Goal: Task Accomplishment & Management: Use online tool/utility

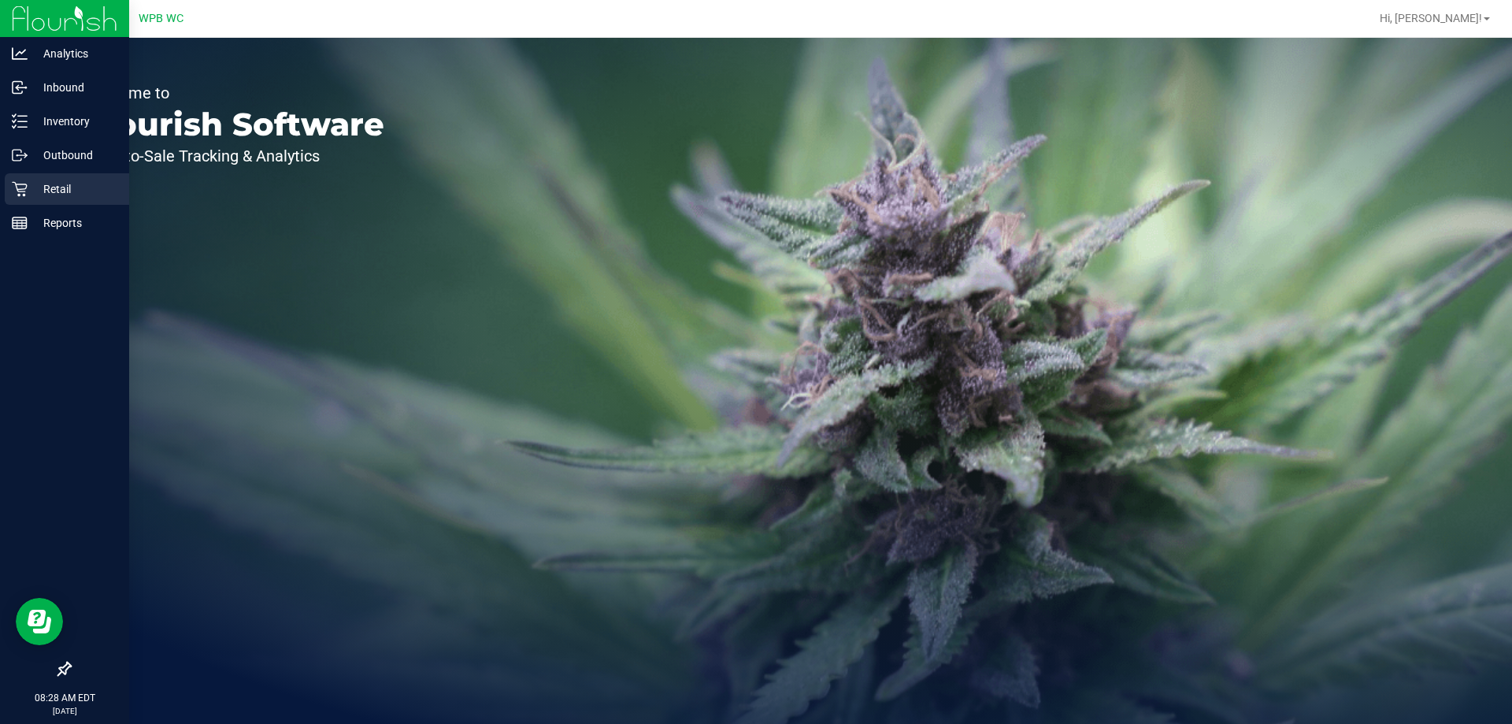
click at [10, 180] on div "Retail" at bounding box center [67, 188] width 124 height 31
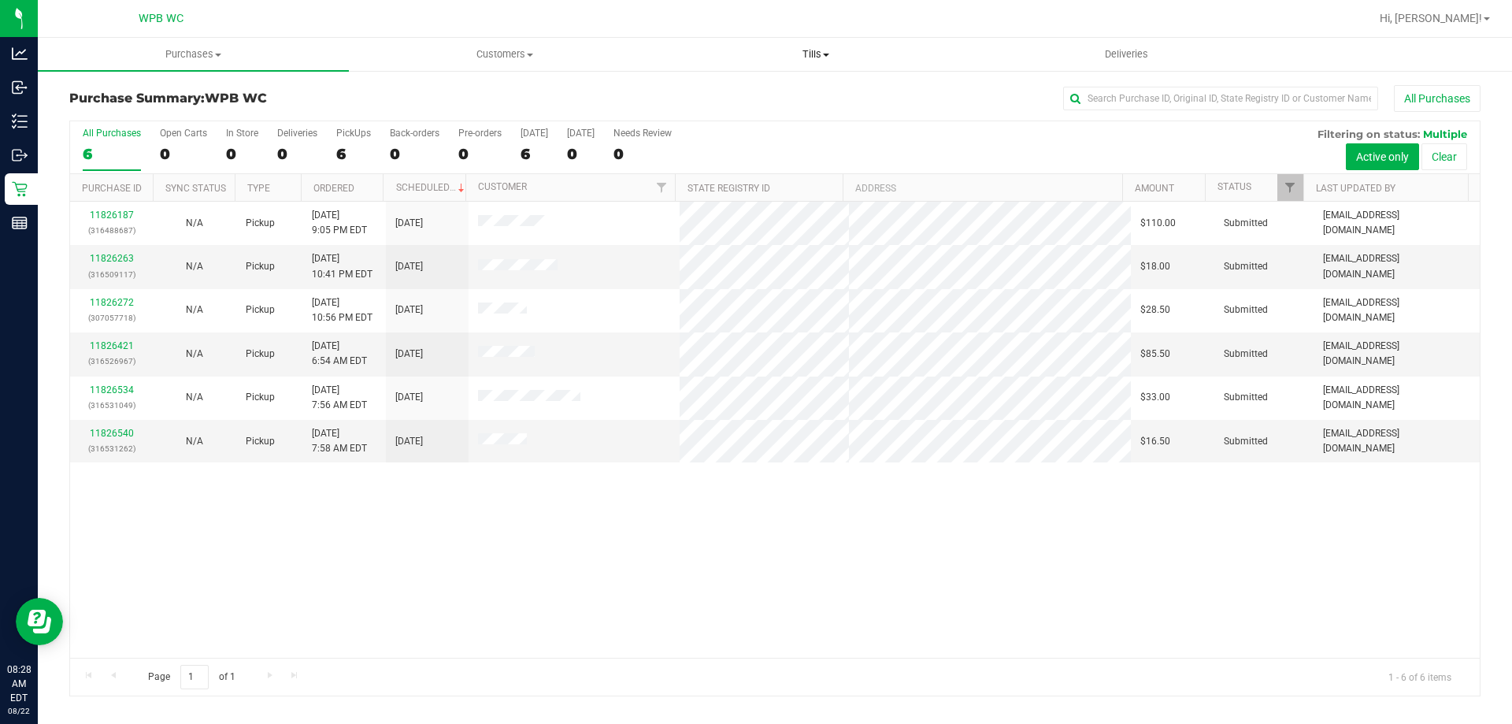
click at [835, 51] on span "Tills" at bounding box center [815, 54] width 309 height 14
click at [814, 89] on li "Manage tills" at bounding box center [815, 95] width 311 height 19
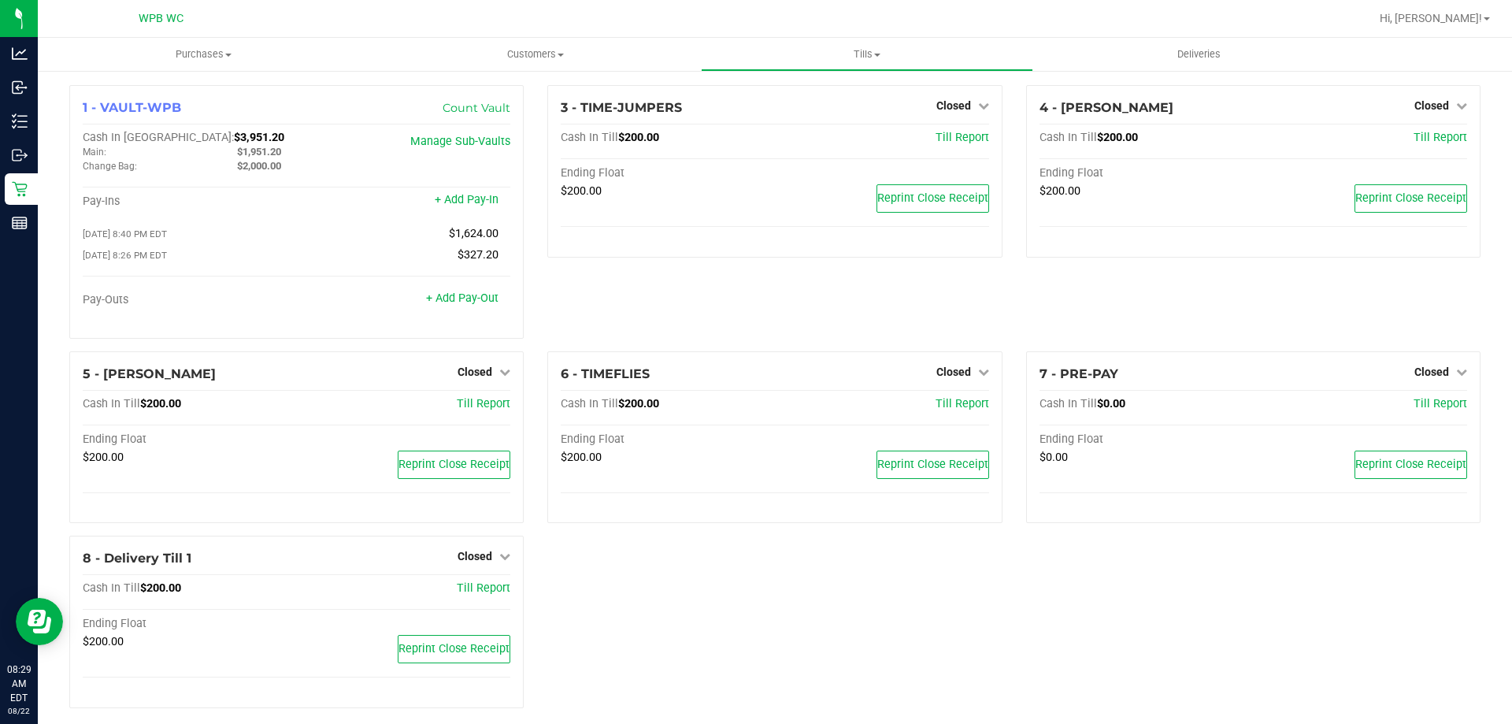
click at [1441, 312] on div "4 - [PERSON_NAME] Closed Open Till Cash In Till $200.00 Till Report Ending Floa…" at bounding box center [1253, 218] width 478 height 266
click at [1420, 376] on span "Closed" at bounding box center [1431, 371] width 35 height 13
click at [1416, 409] on link "Open Till" at bounding box center [1431, 404] width 42 height 13
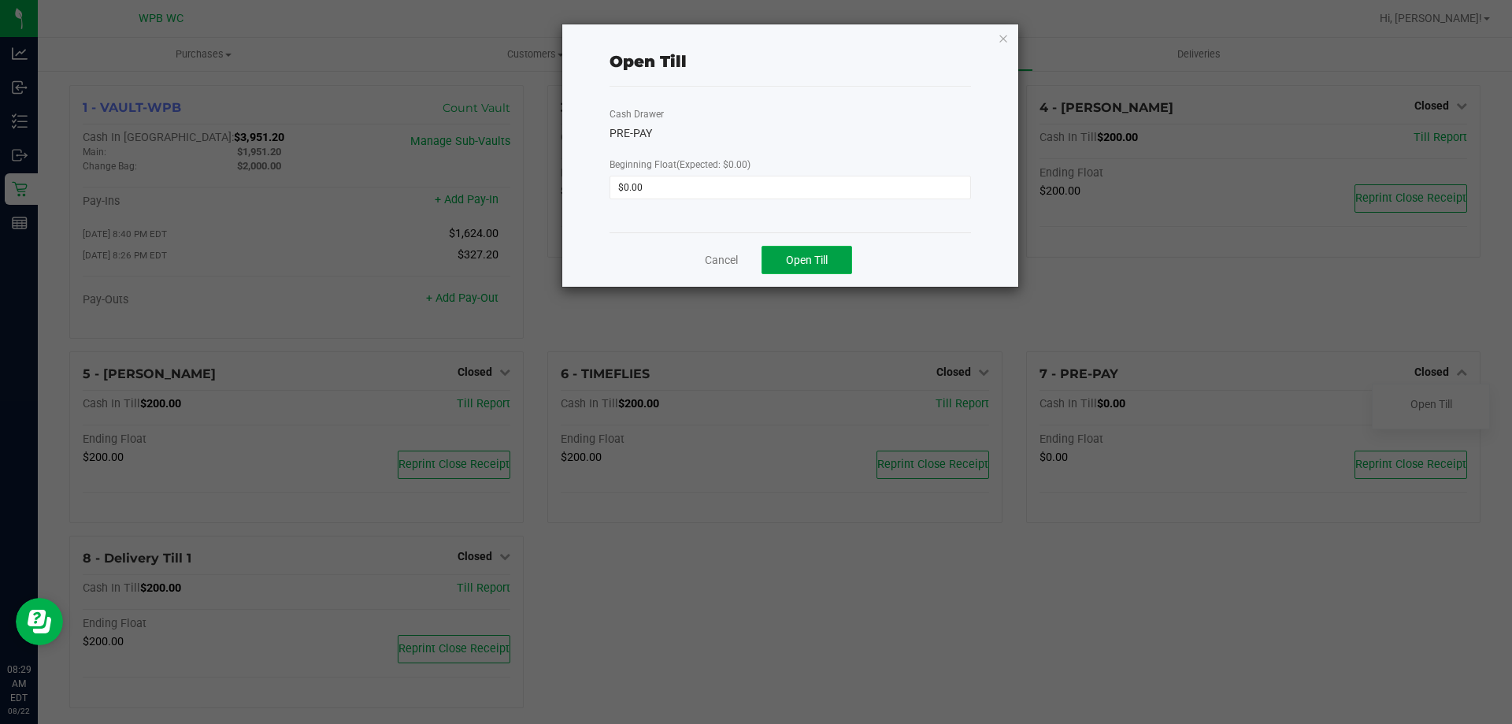
click at [806, 252] on button "Open Till" at bounding box center [806, 260] width 91 height 28
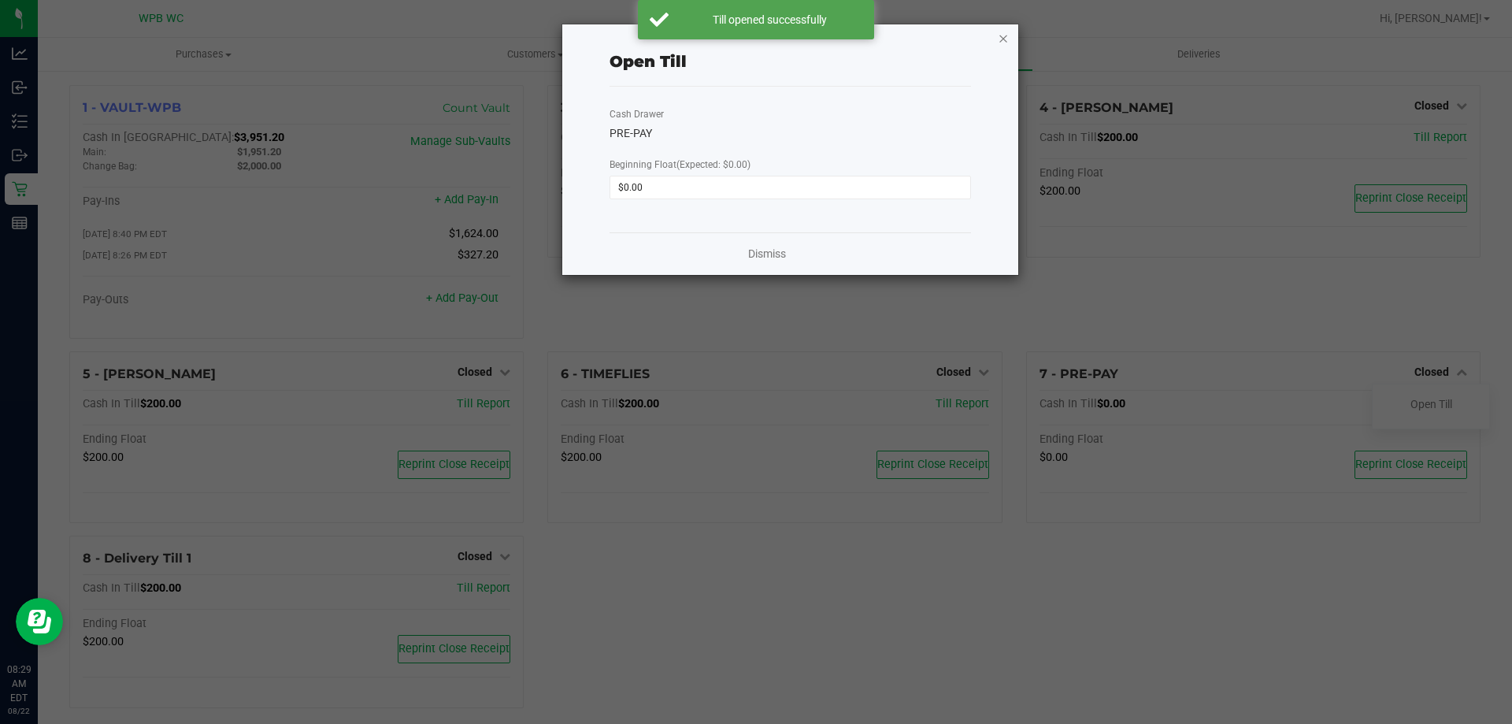
click at [1008, 42] on icon "button" at bounding box center [1003, 37] width 11 height 19
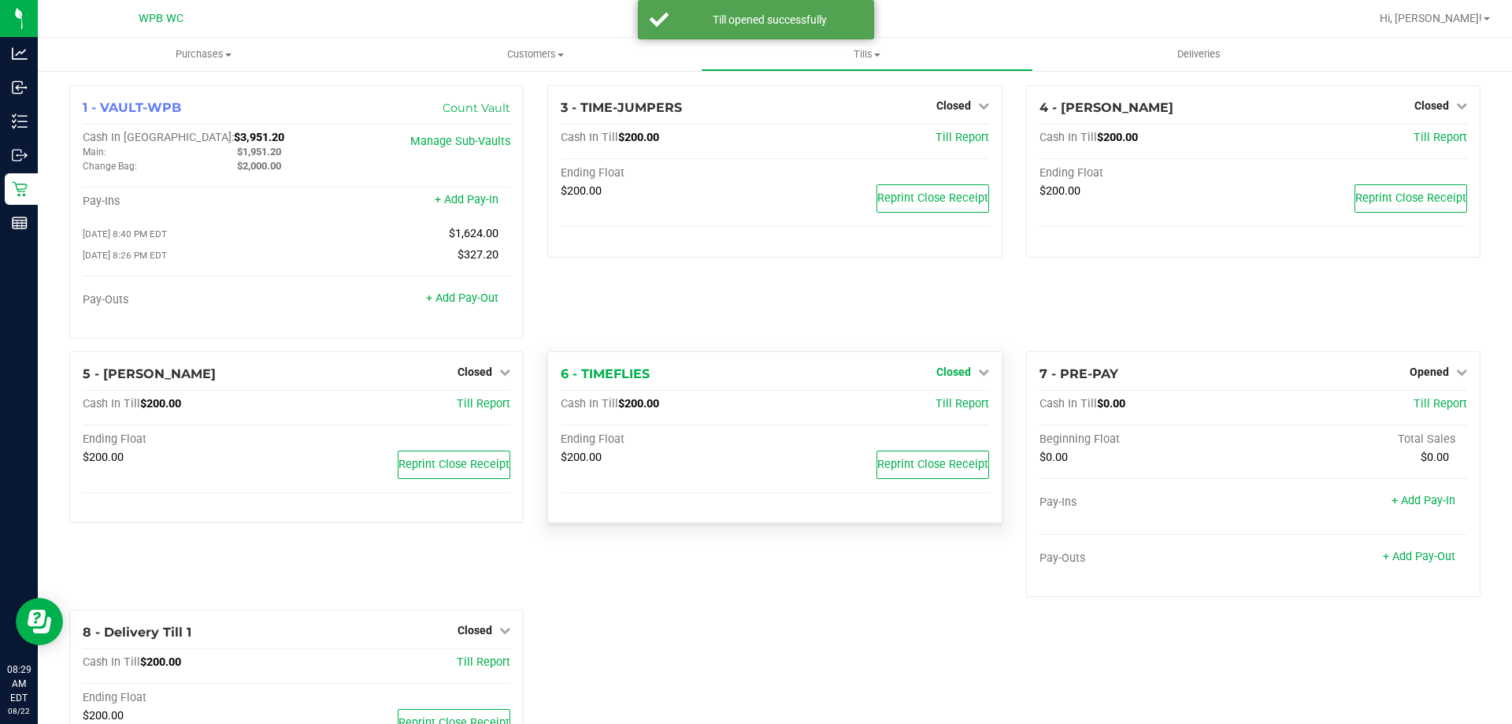
click at [936, 378] on span "Closed" at bounding box center [953, 371] width 35 height 13
click at [935, 398] on div "Open Till" at bounding box center [952, 404] width 117 height 20
click at [935, 410] on link "Open Till" at bounding box center [953, 404] width 42 height 13
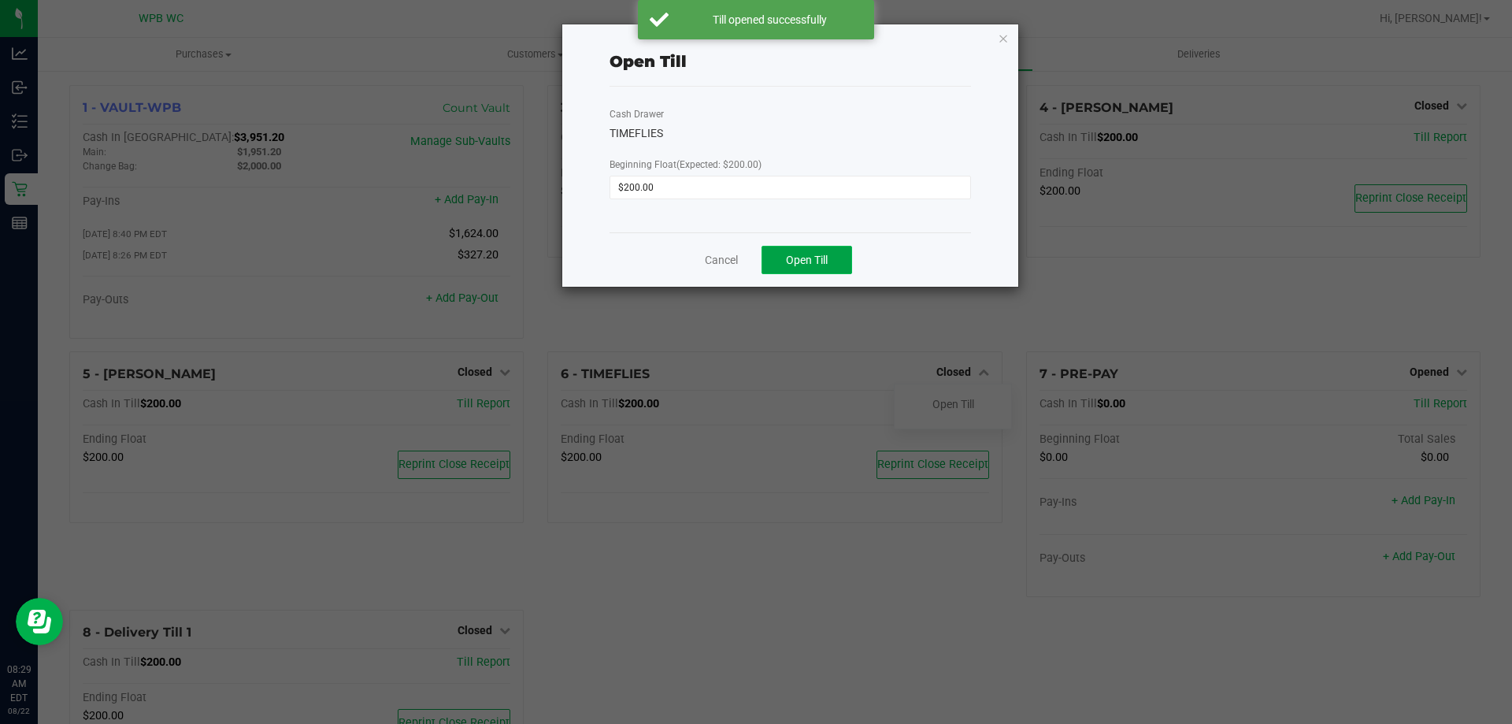
click at [819, 256] on span "Open Till" at bounding box center [807, 260] width 42 height 13
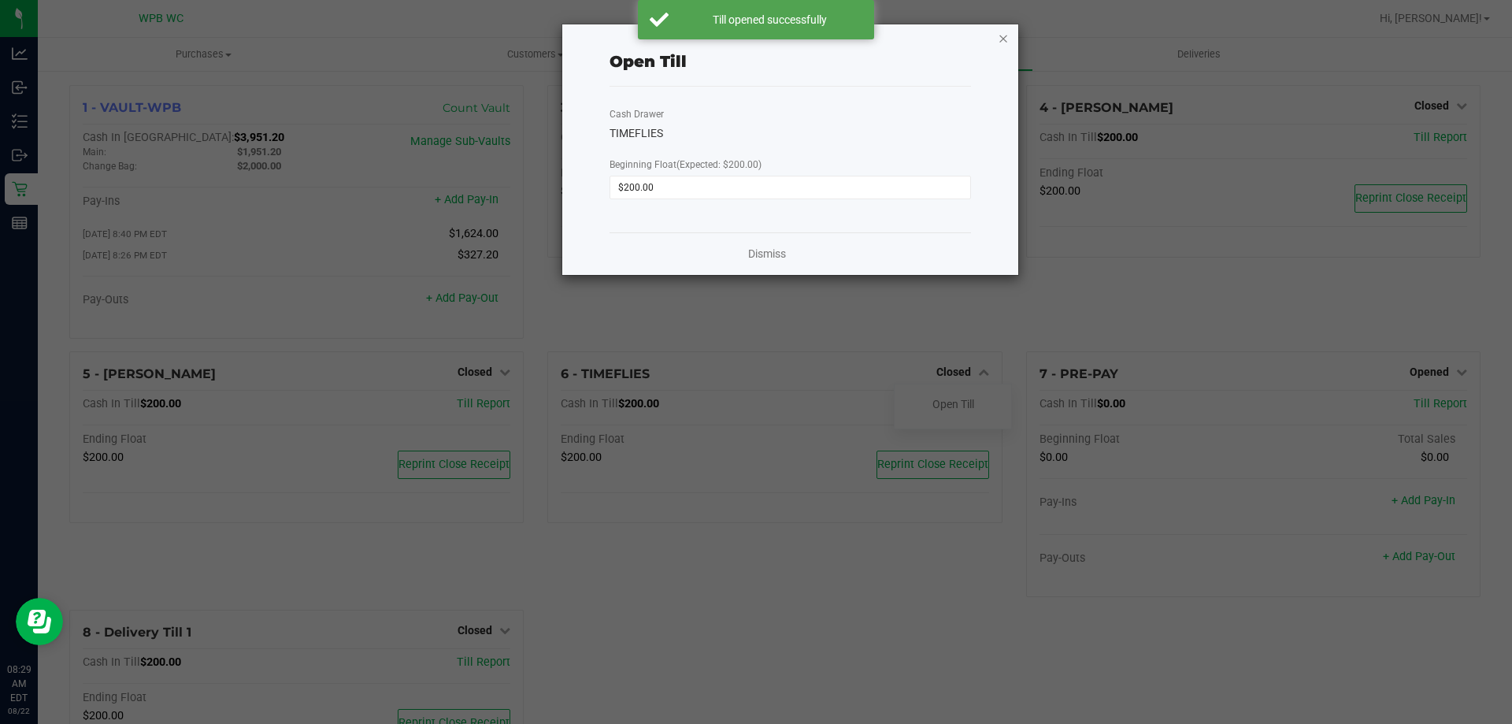
click at [1004, 39] on icon "button" at bounding box center [1003, 37] width 11 height 19
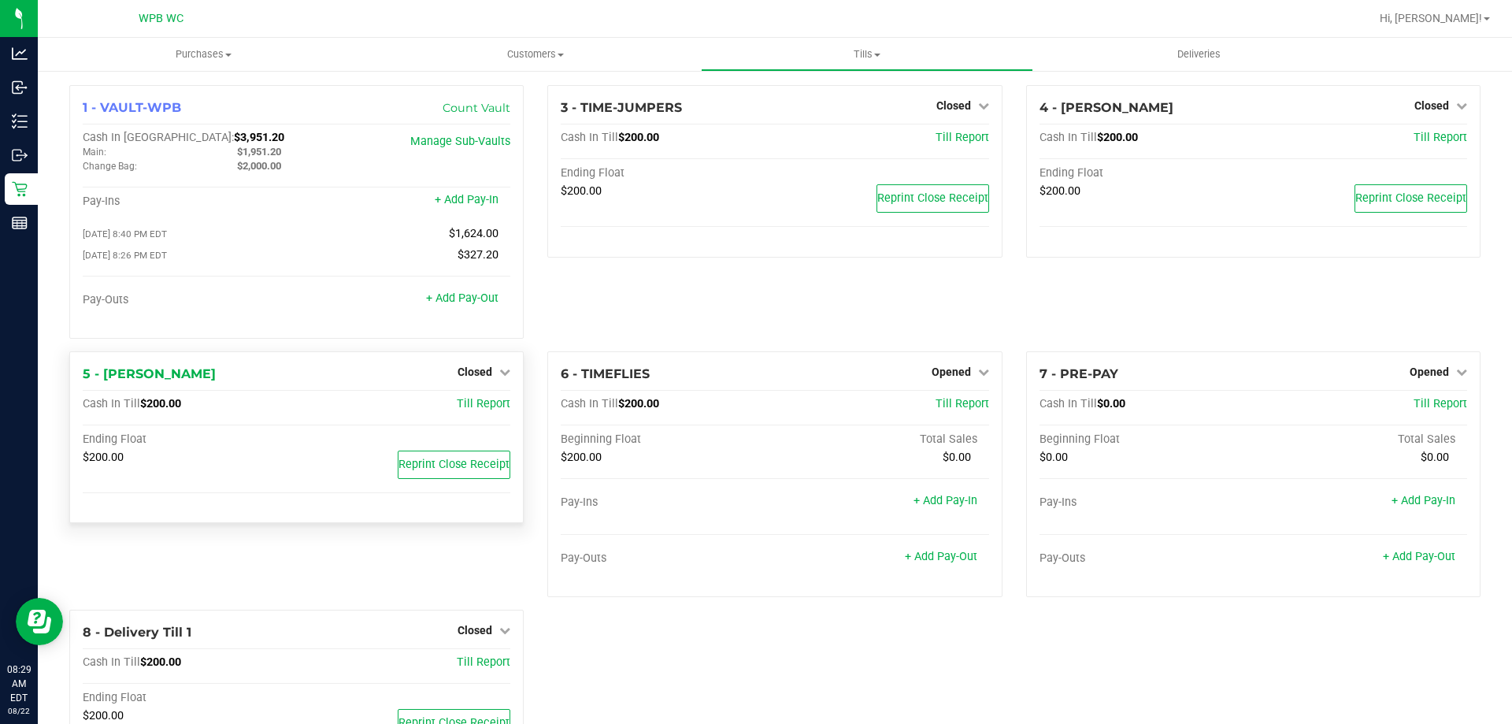
click at [498, 365] on div "Closed" at bounding box center [483, 371] width 53 height 19
click at [497, 367] on div "Closed" at bounding box center [483, 371] width 53 height 19
click at [487, 377] on span "Closed" at bounding box center [474, 371] width 35 height 13
click at [491, 409] on link "Open Till" at bounding box center [474, 404] width 42 height 13
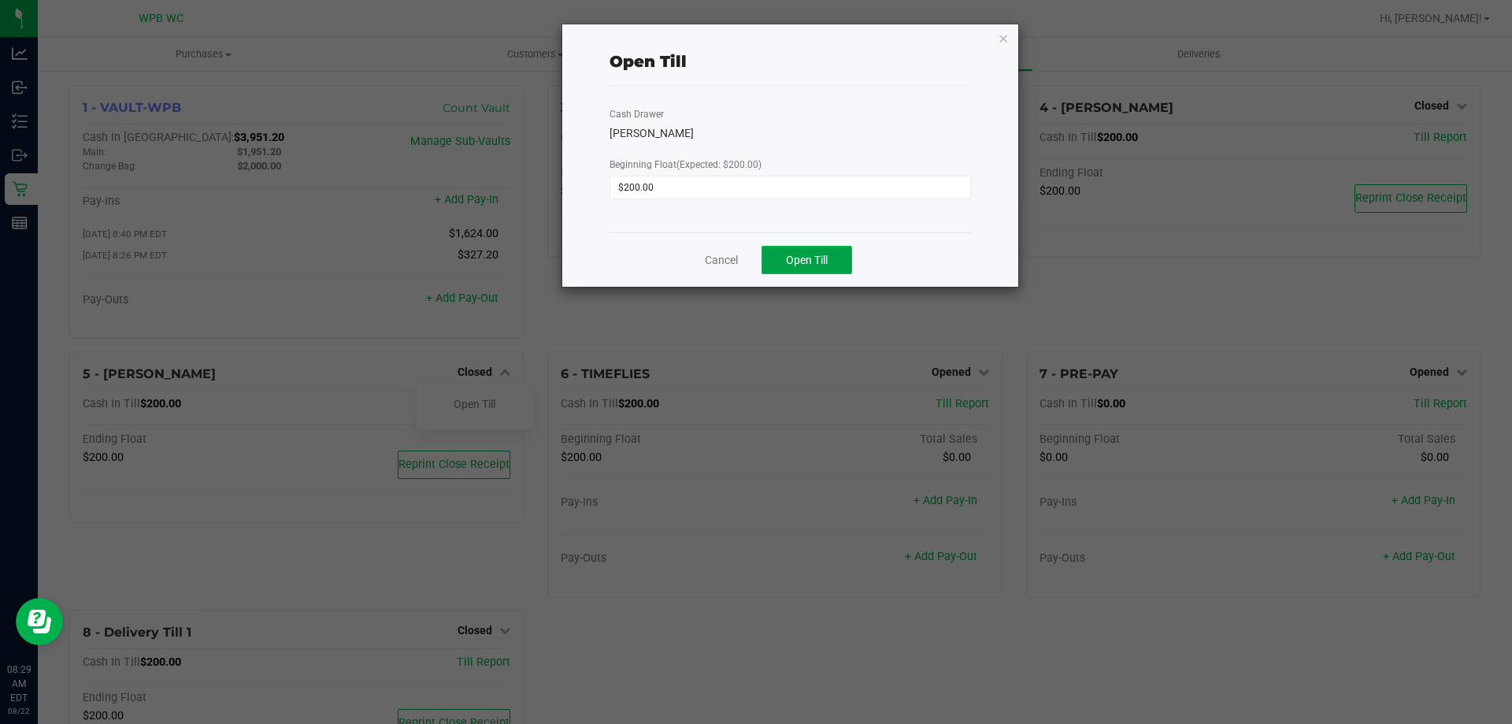
click at [809, 258] on span "Open Till" at bounding box center [807, 260] width 42 height 13
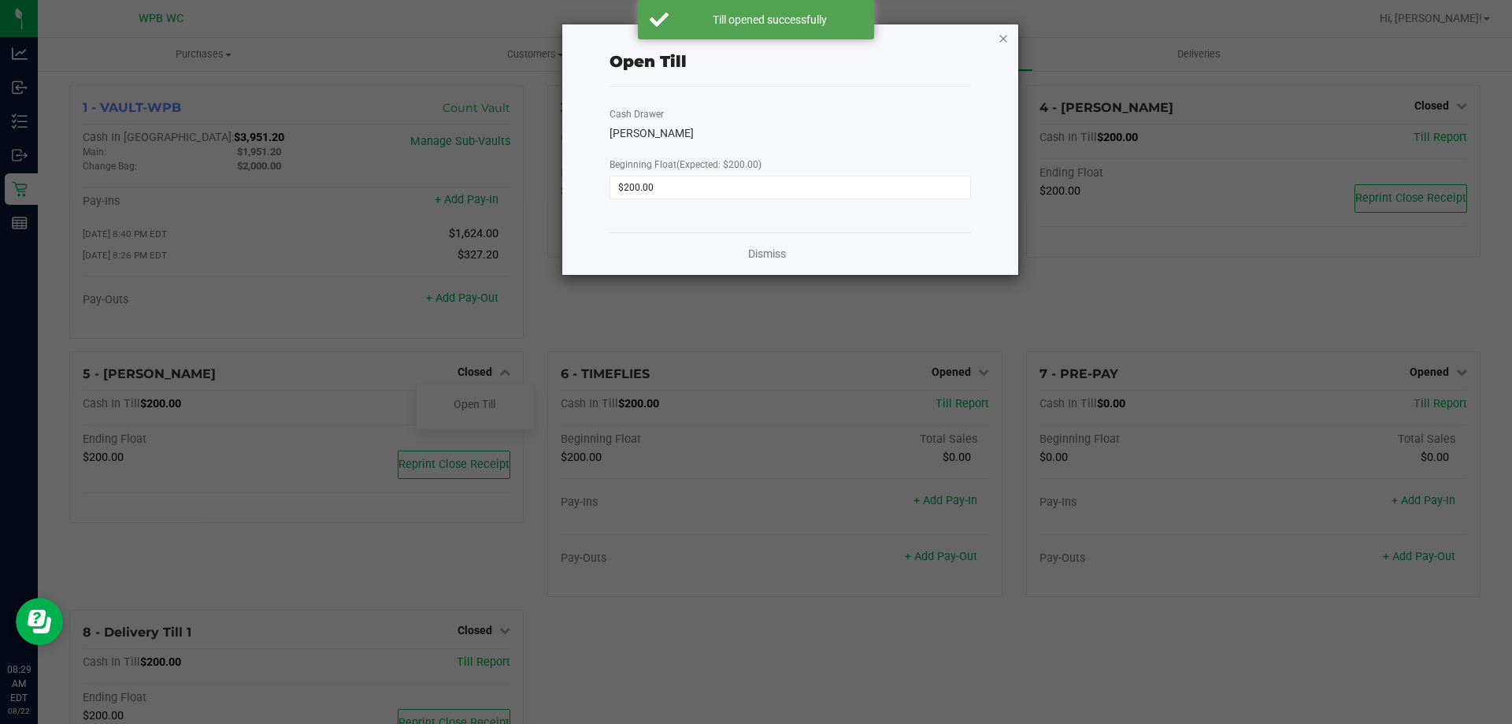
click at [1001, 38] on icon "button" at bounding box center [1003, 37] width 11 height 19
